Goal: Find specific page/section: Find specific page/section

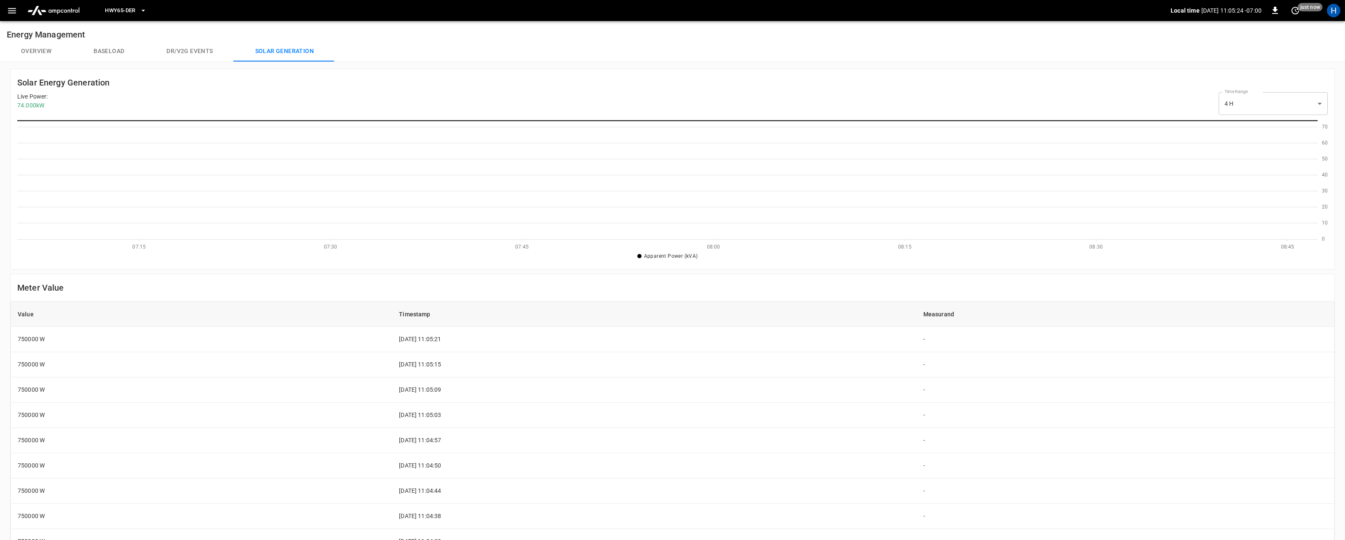
scroll to position [122, 1300]
click at [37, 47] on button "Overview" at bounding box center [36, 51] width 72 height 20
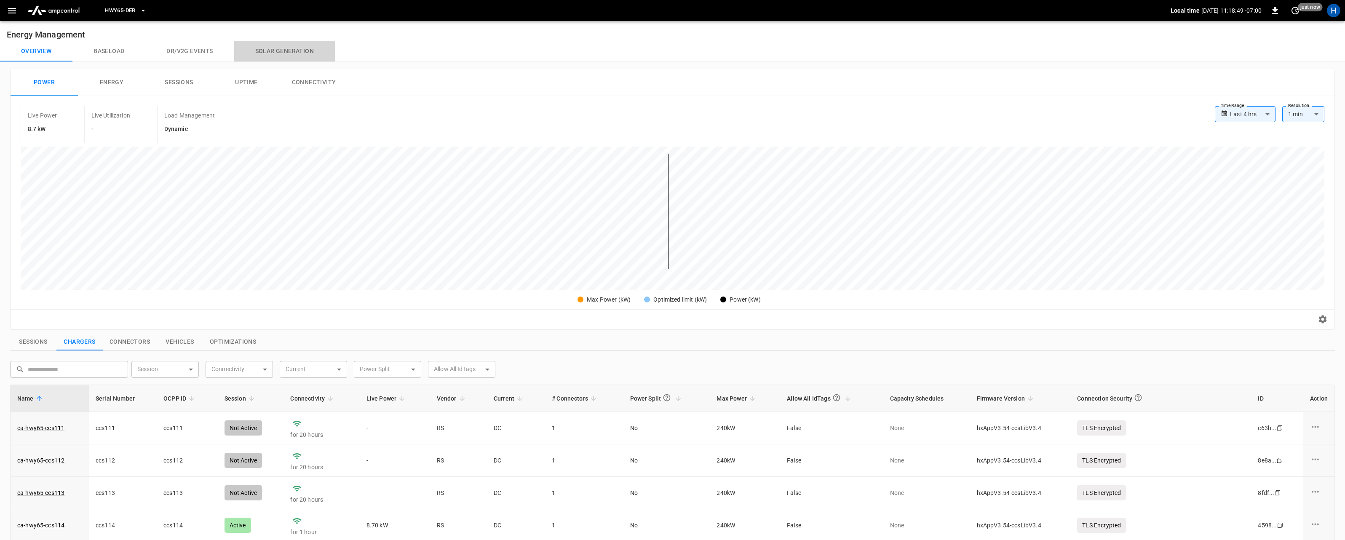
click at [274, 52] on button "Solar generation" at bounding box center [284, 51] width 101 height 20
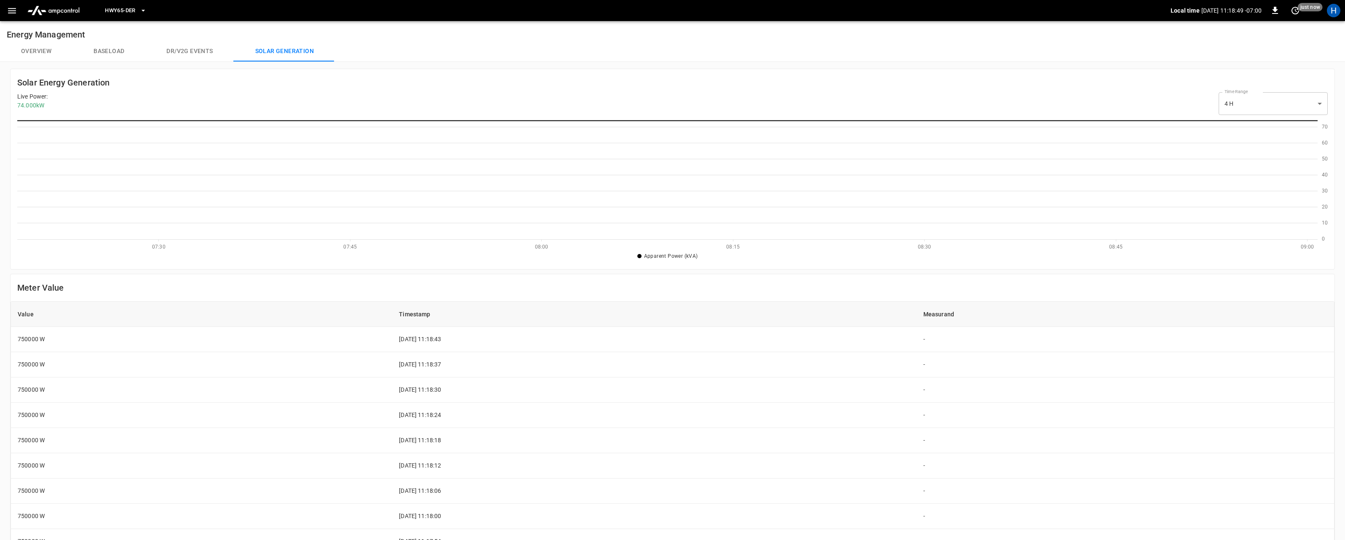
scroll to position [122, 1300]
click at [43, 51] on button "Overview" at bounding box center [36, 51] width 72 height 20
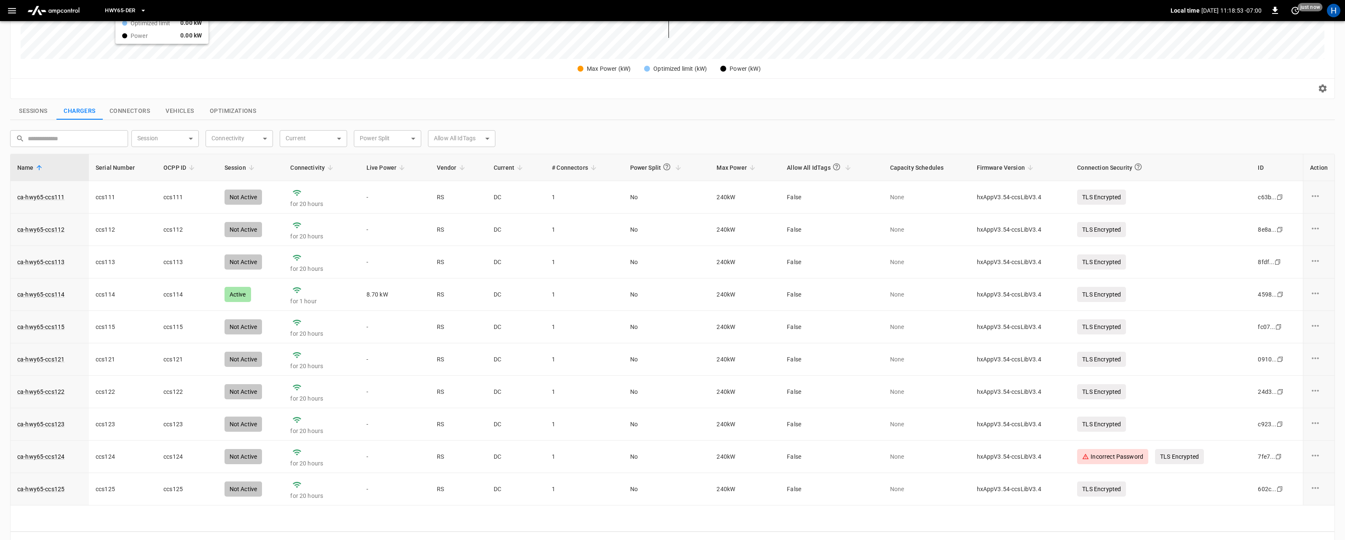
scroll to position [252, 0]
